Goal: Transaction & Acquisition: Purchase product/service

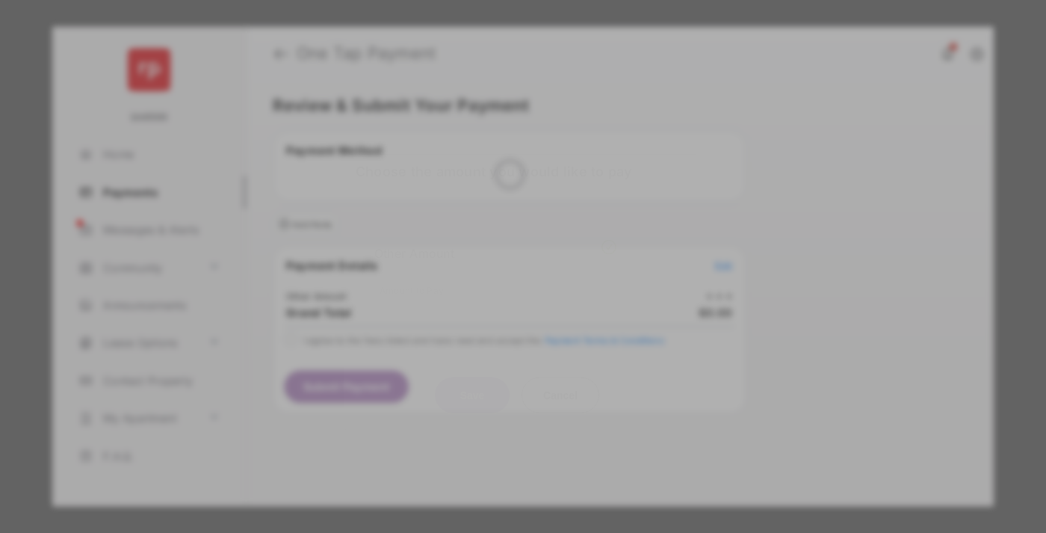
click at [495, 240] on div "Other Amount" at bounding box center [495, 252] width 242 height 25
type input "****"
click at [472, 377] on button "Save" at bounding box center [472, 395] width 75 height 36
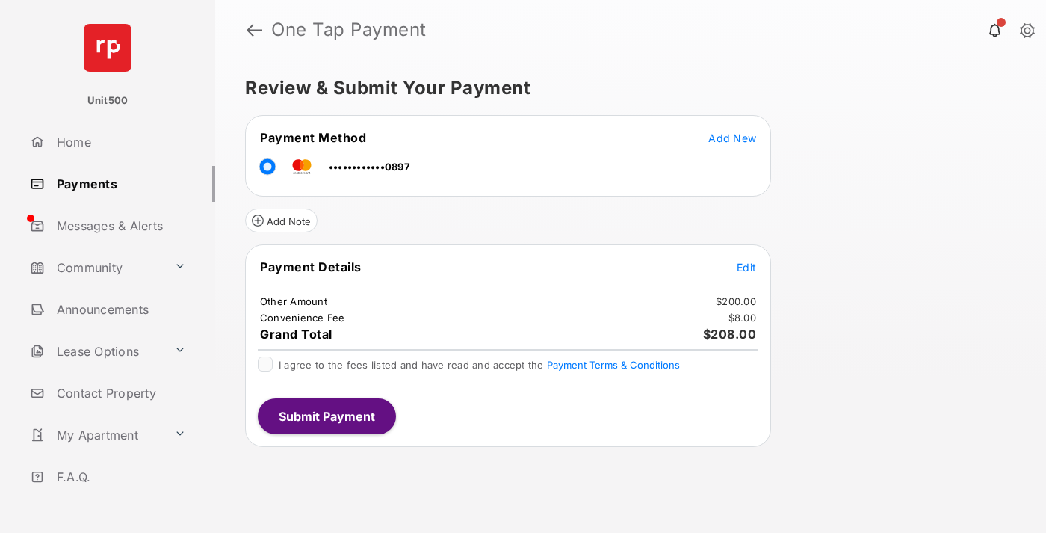
click at [746, 267] on span "Edit" at bounding box center [746, 267] width 19 height 13
click at [326, 415] on button "Submit Payment" at bounding box center [327, 416] width 138 height 36
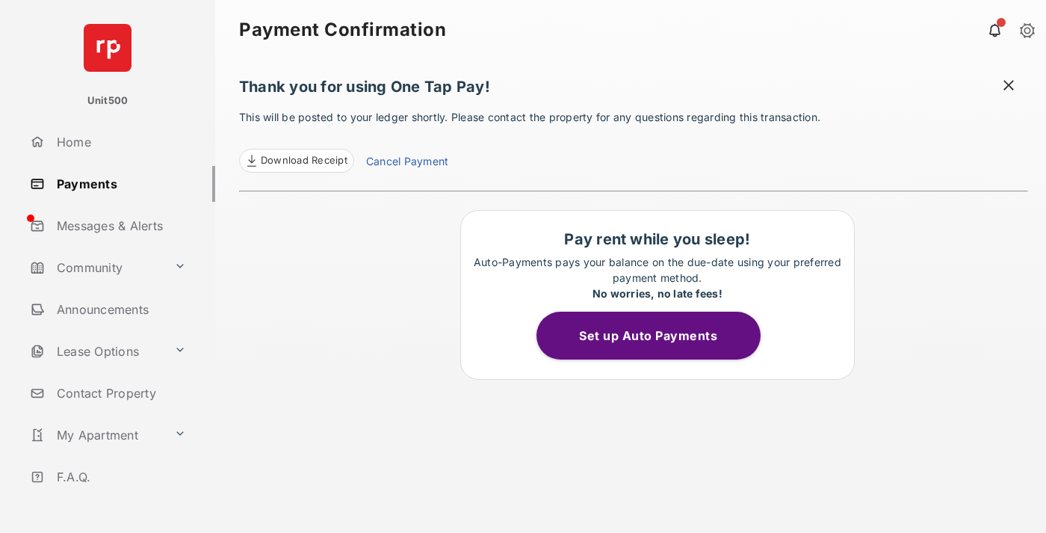
click at [1009, 87] on span at bounding box center [1008, 87] width 15 height 19
